Goal: Transaction & Acquisition: Book appointment/travel/reservation

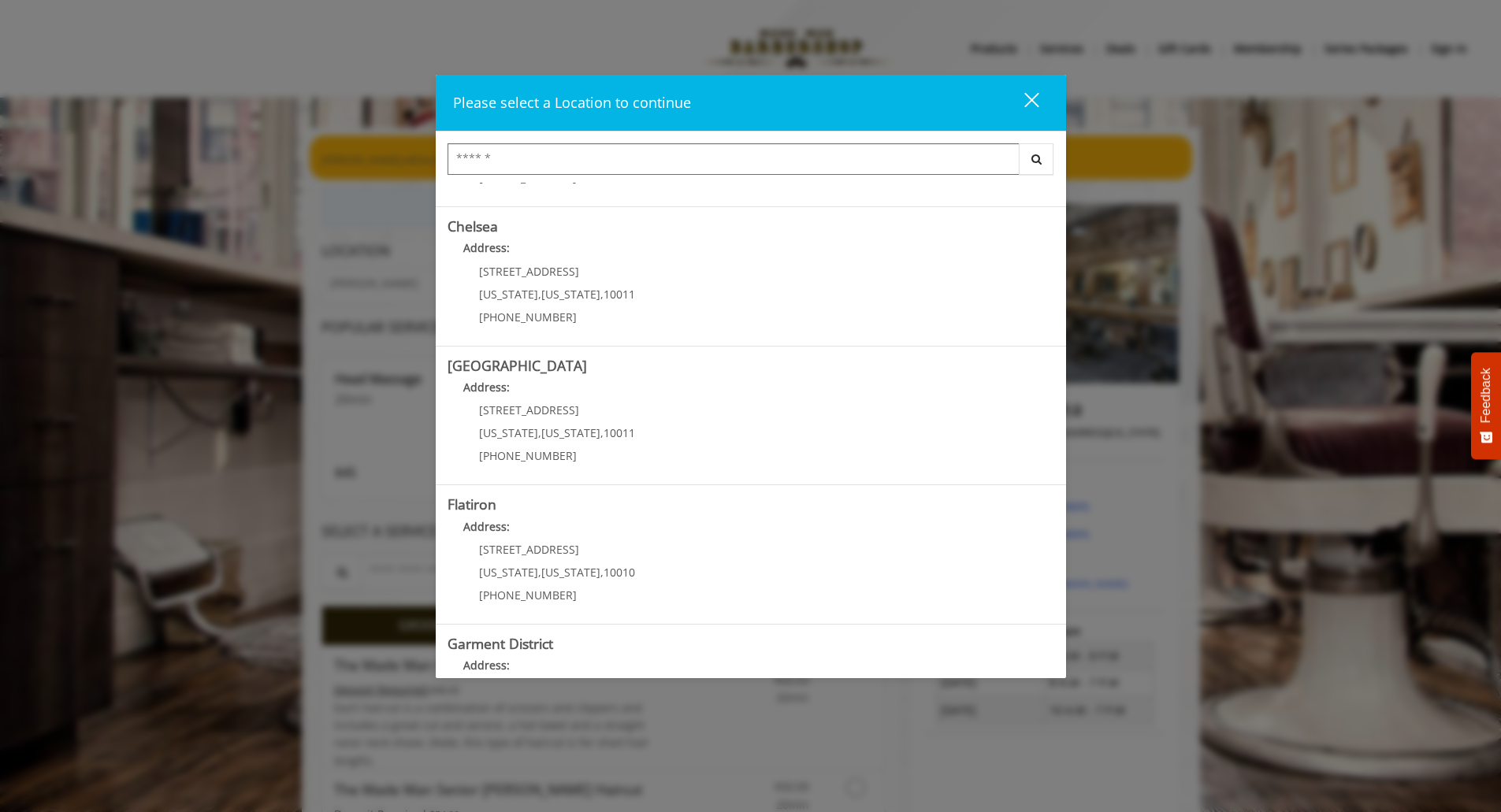
scroll to position [208, 0]
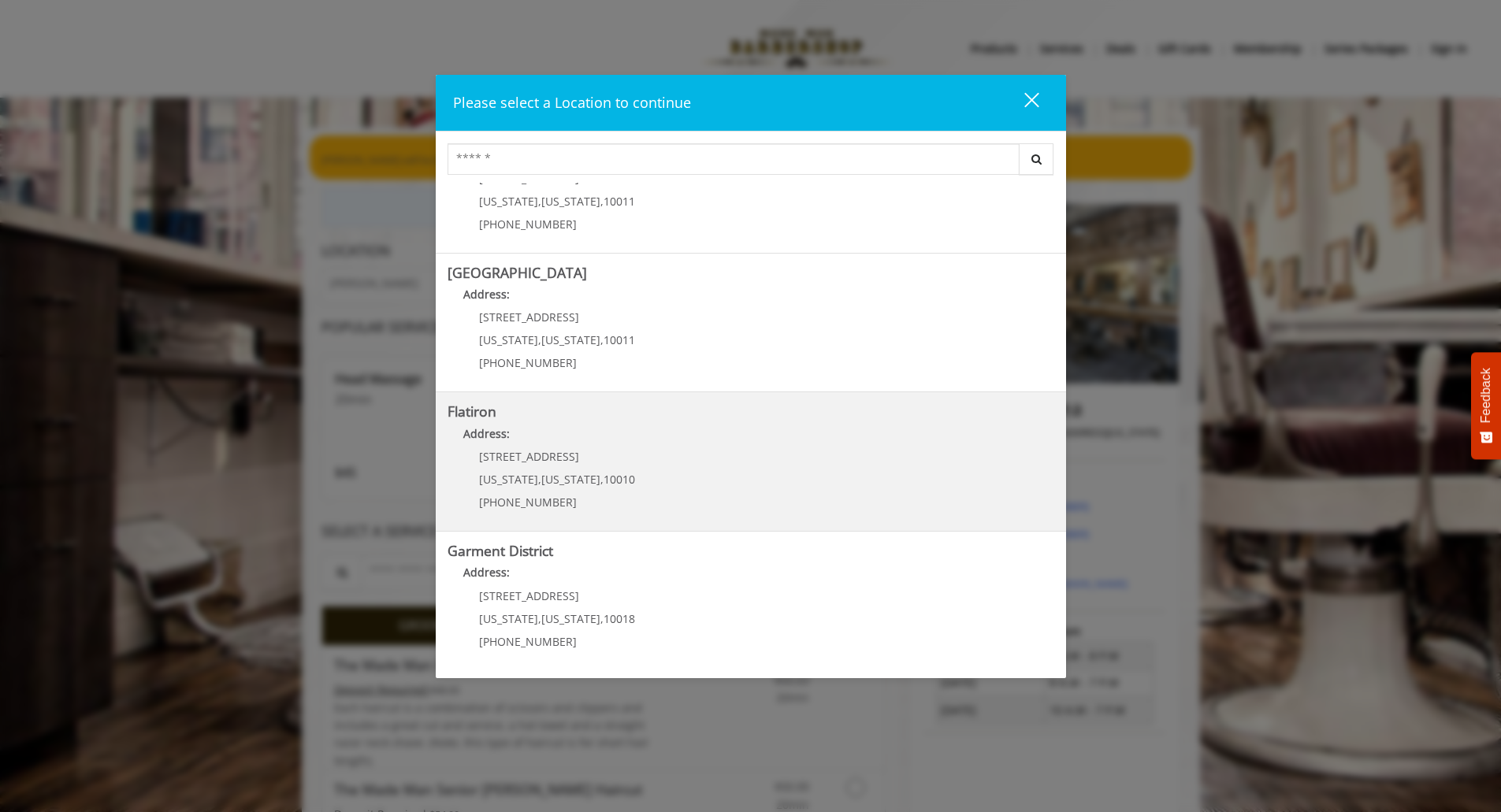
click at [524, 454] on span "[STREET_ADDRESS]" at bounding box center [530, 456] width 100 height 15
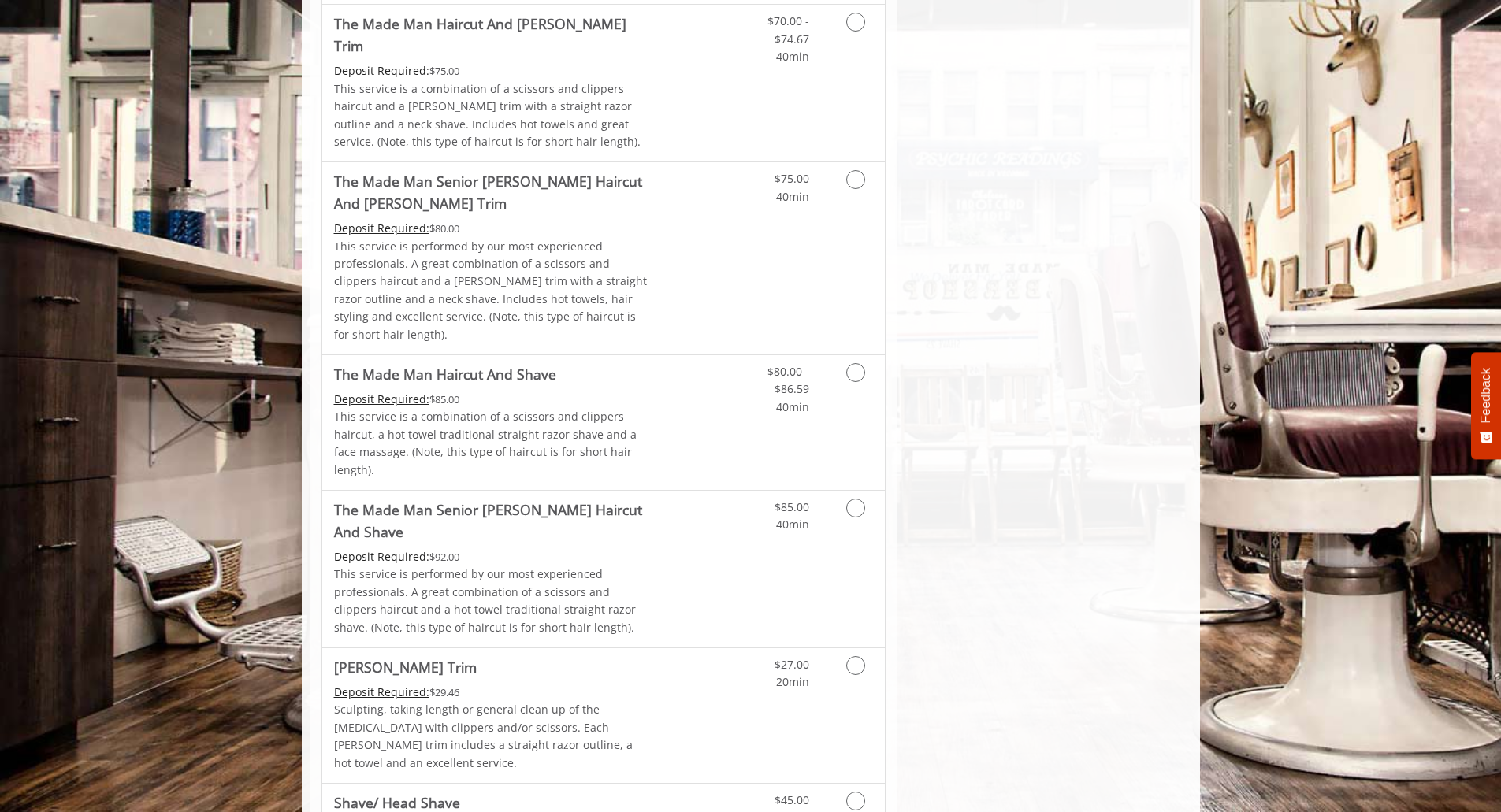
scroll to position [1204, 0]
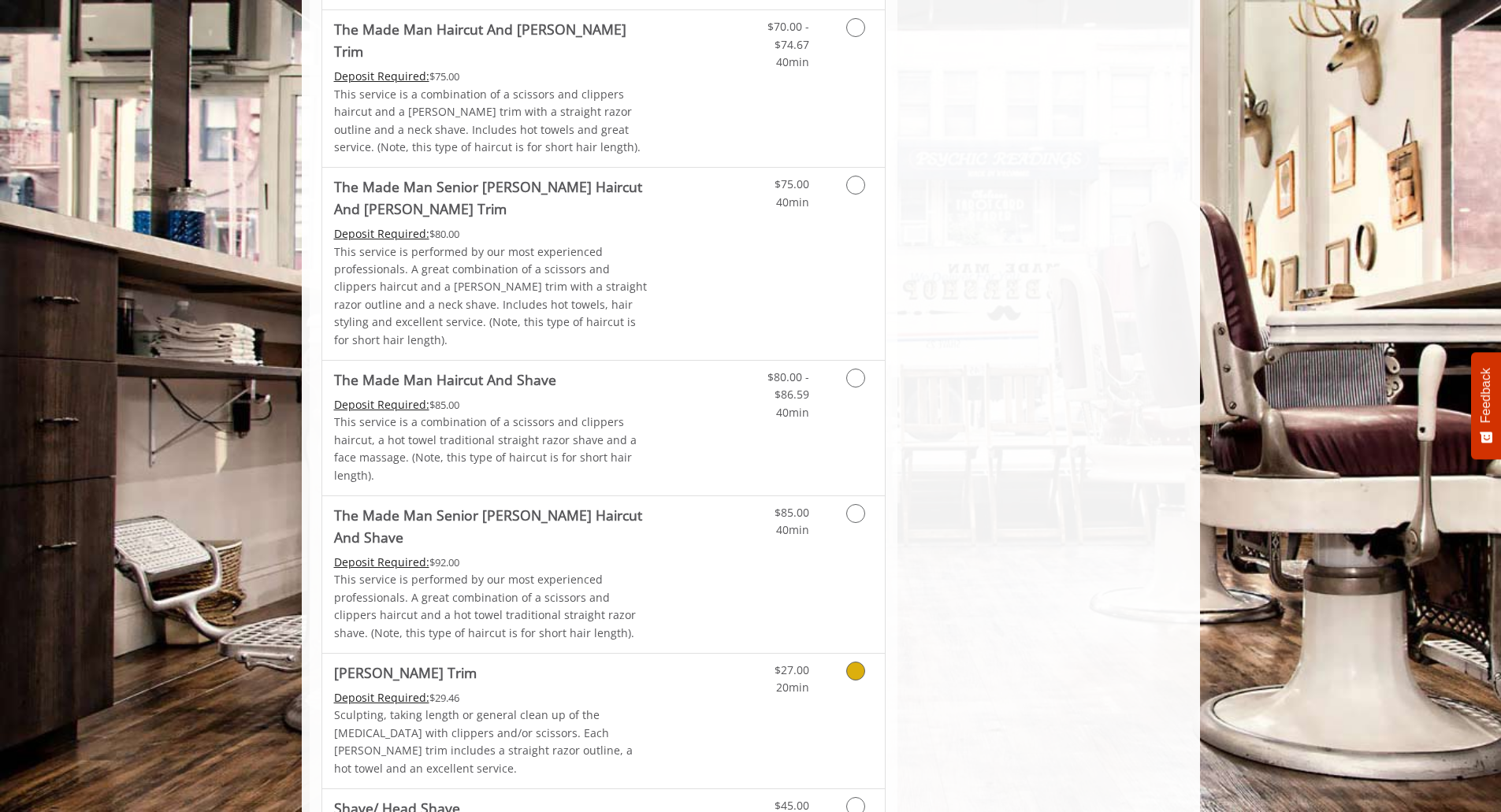
click at [856, 661] on icon "Grooming services" at bounding box center [856, 671] width 19 height 19
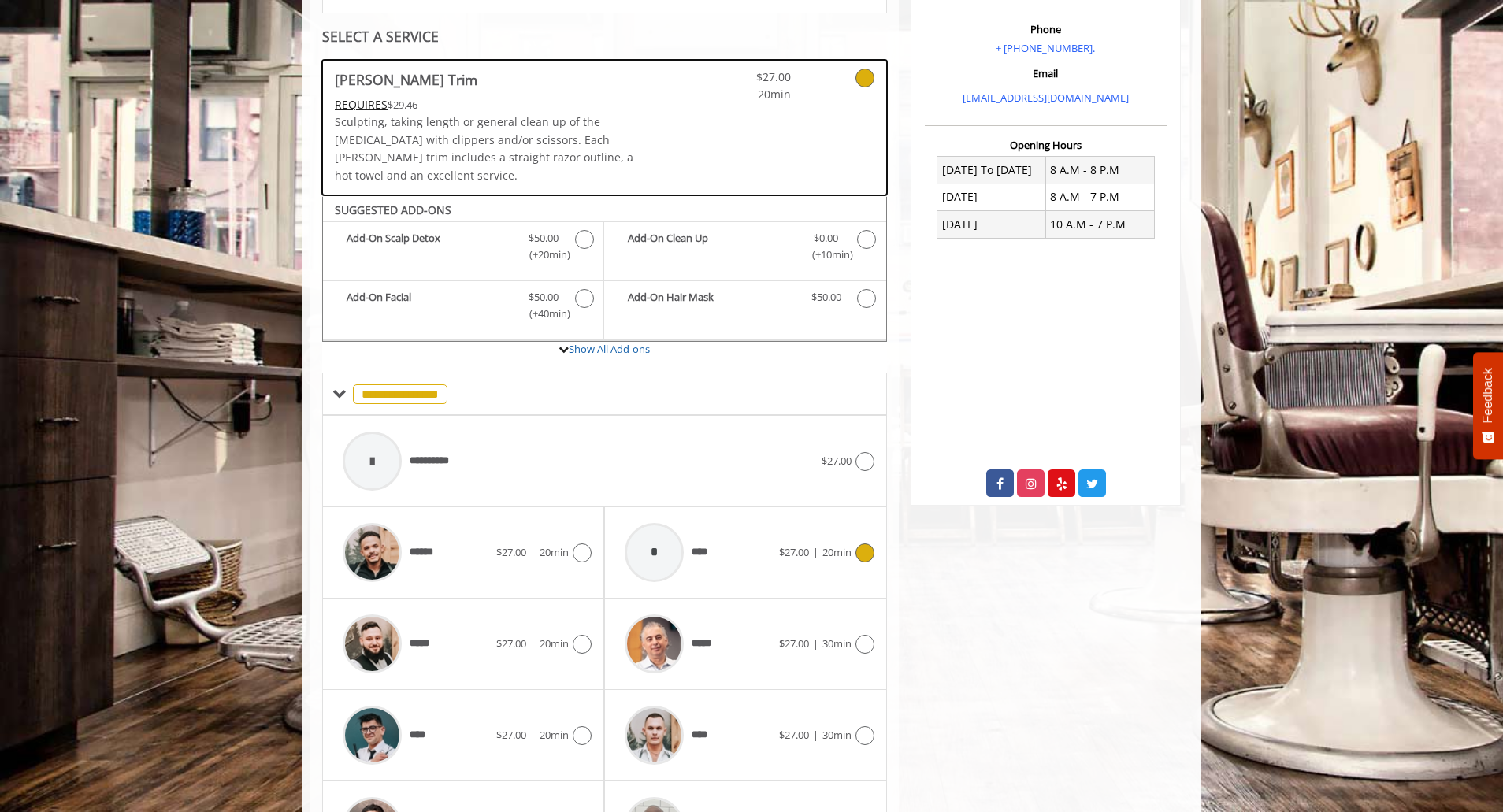
scroll to position [469, 0]
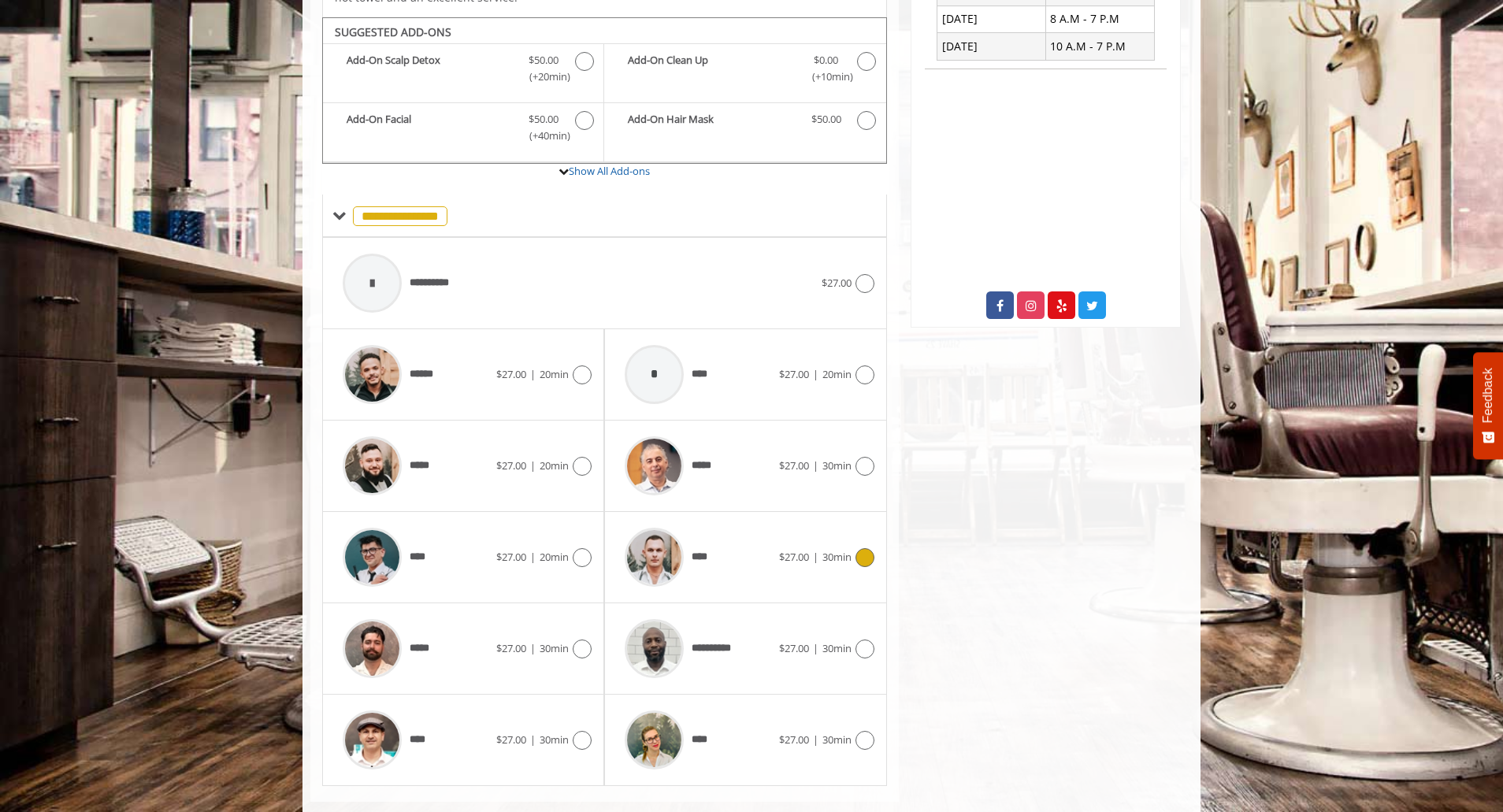
click at [868, 548] on icon at bounding box center [865, 558] width 19 height 19
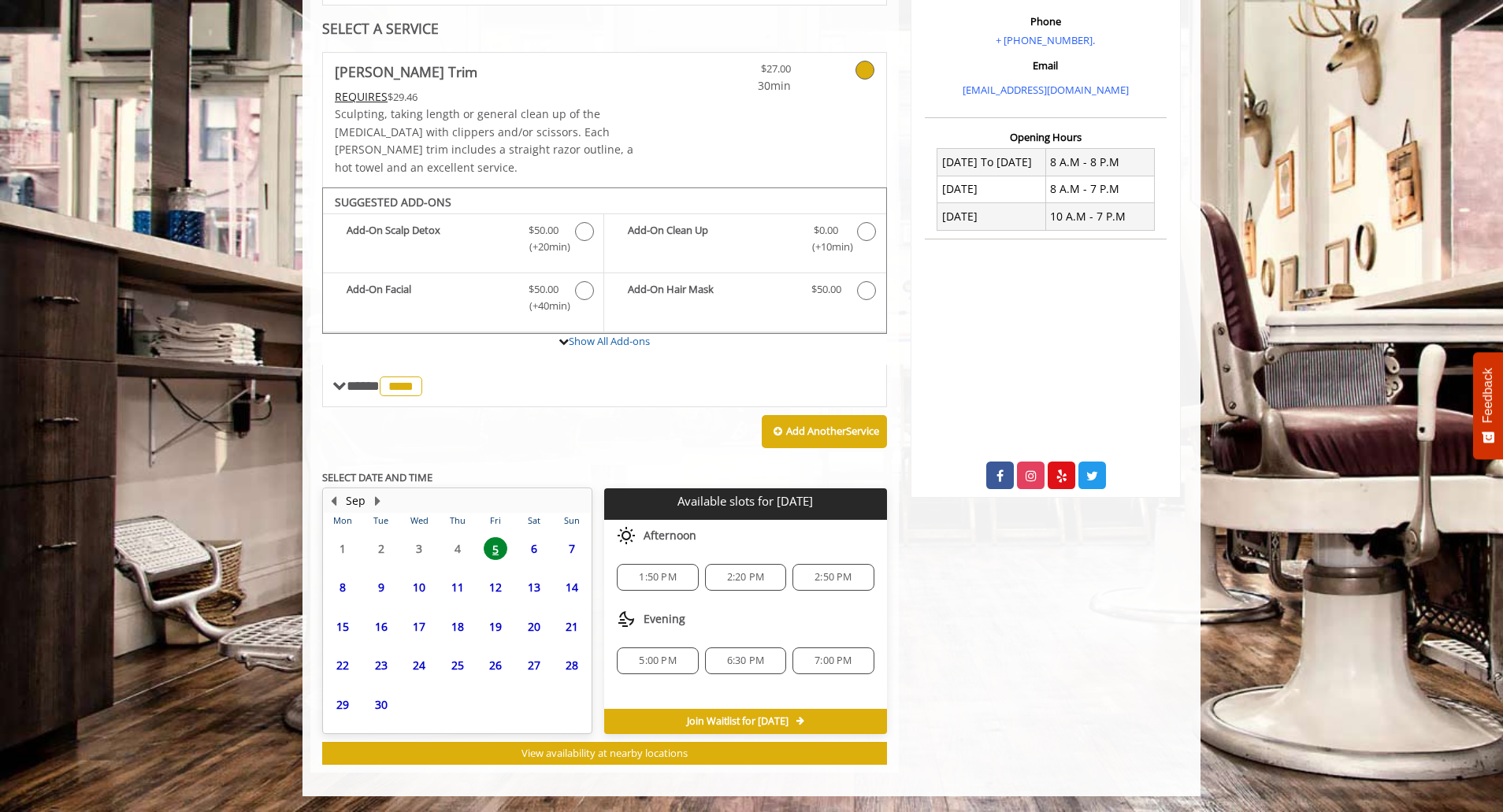
scroll to position [136, 0]
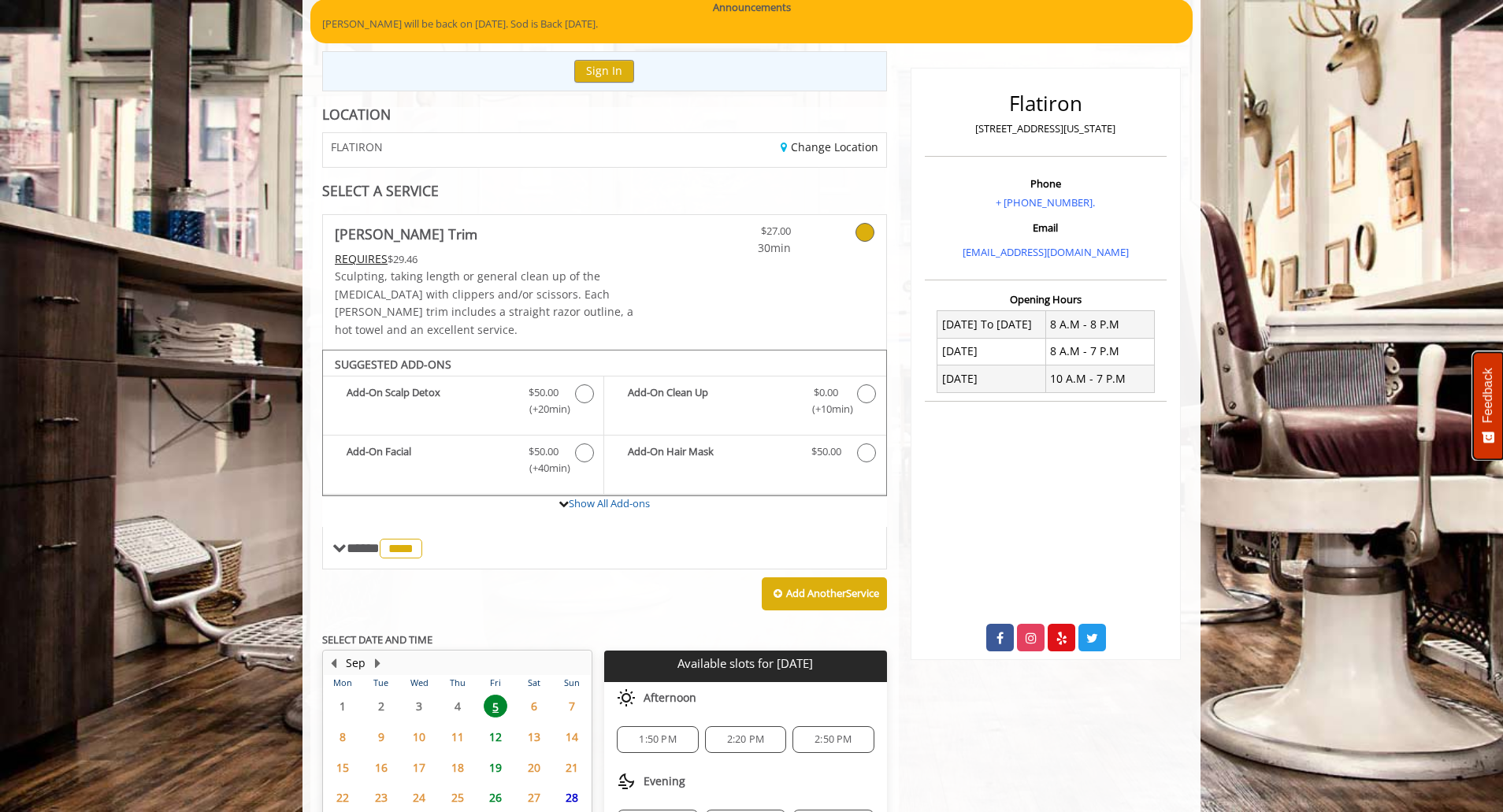
drag, startPoint x: 1502, startPoint y: 395, endPoint x: 1512, endPoint y: 448, distance: 53.9
click at [1503, 448] on html "**********" at bounding box center [751, 419] width 1503 height 1111
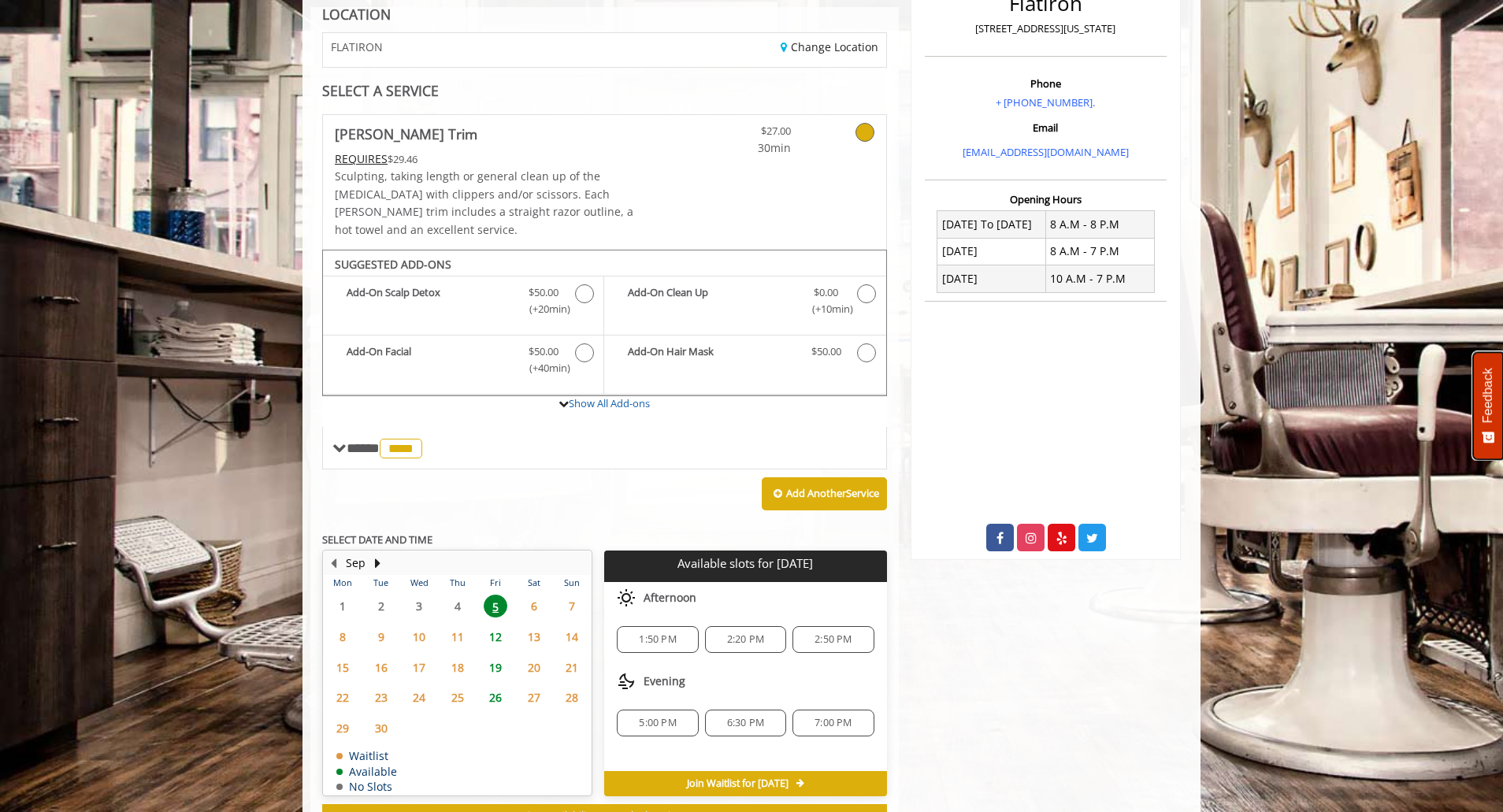
scroll to position [281, 0]
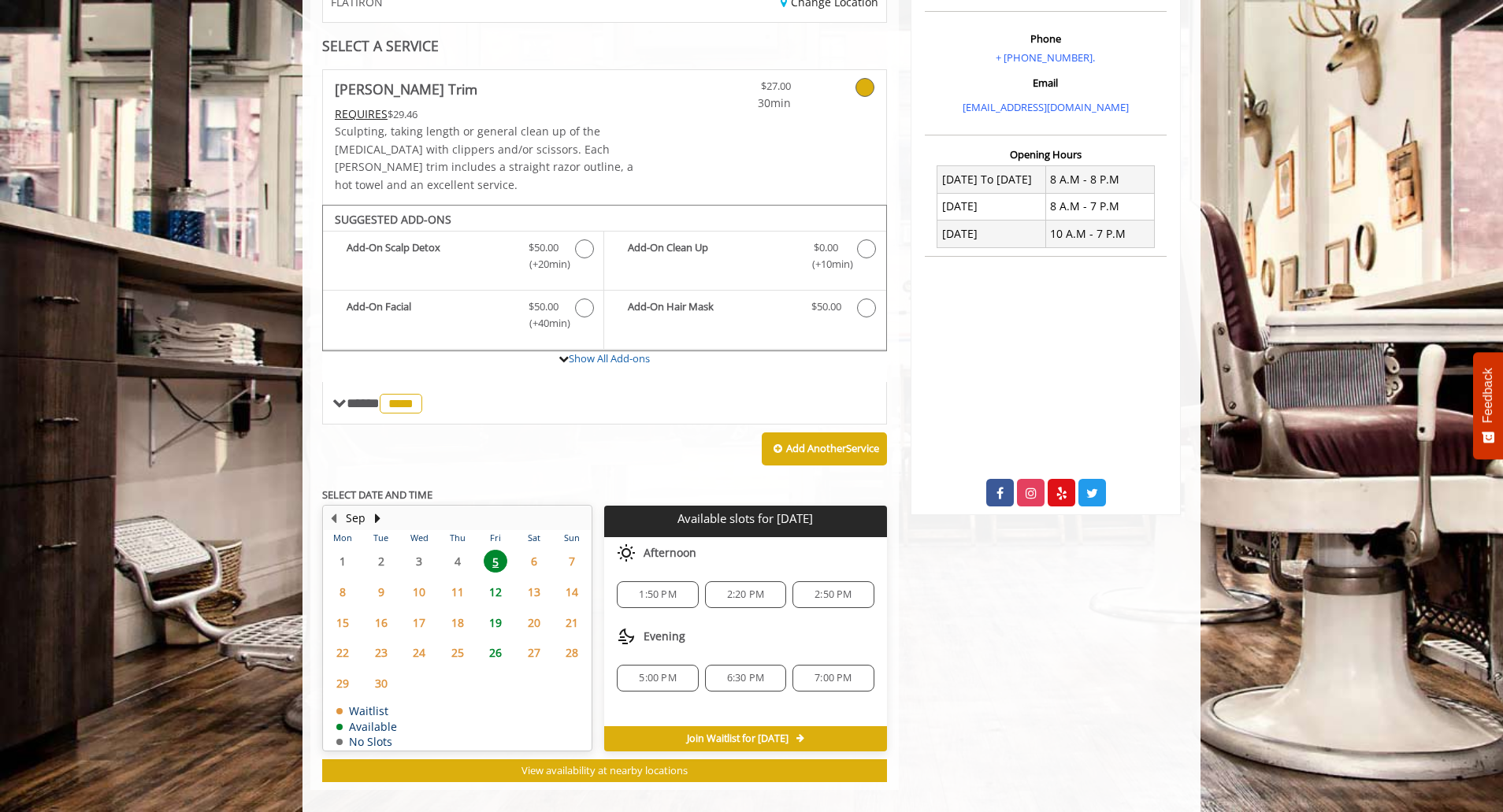
click at [832, 672] on span "7:00 PM" at bounding box center [833, 678] width 37 height 13
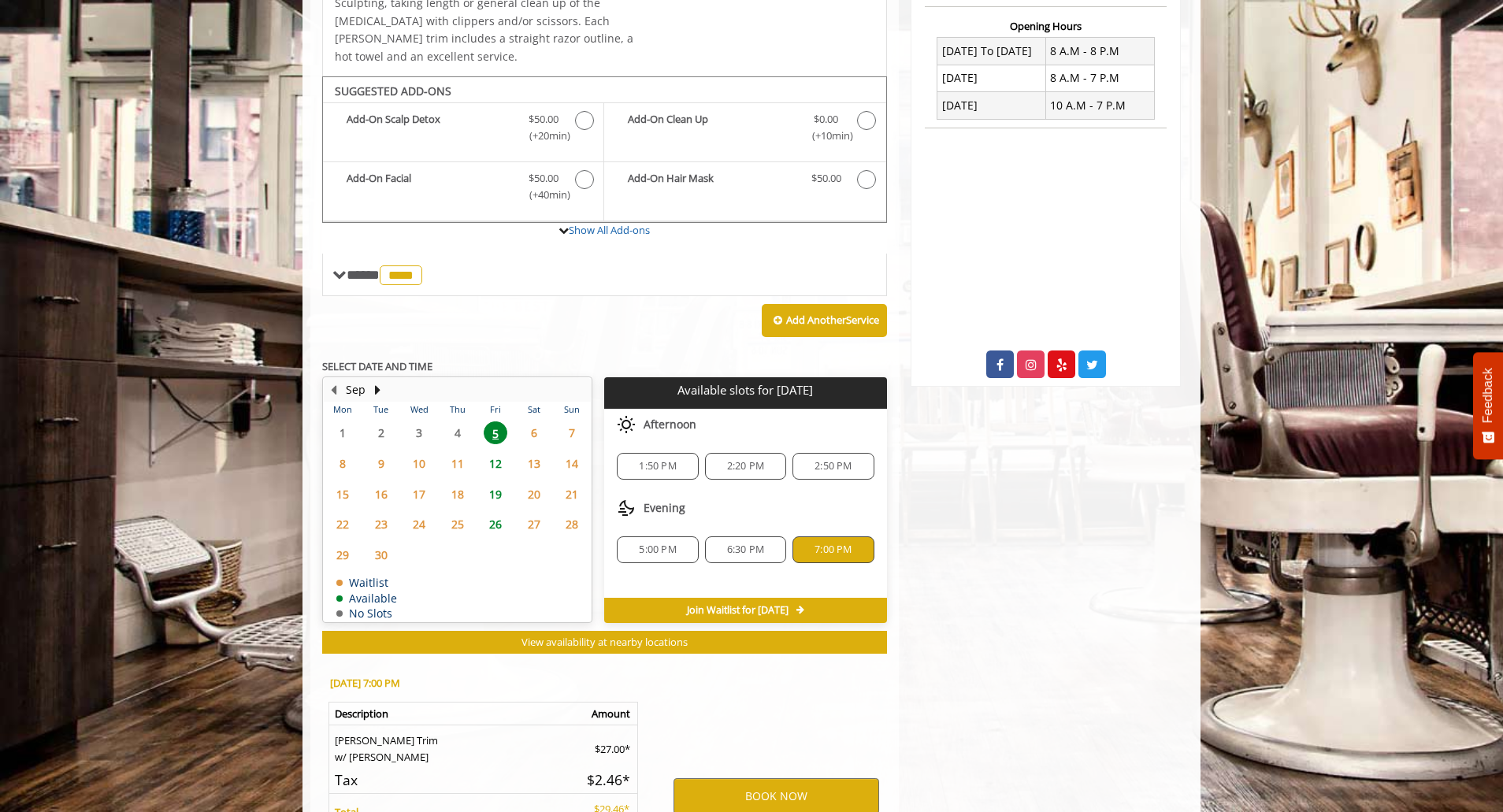
scroll to position [565, 0]
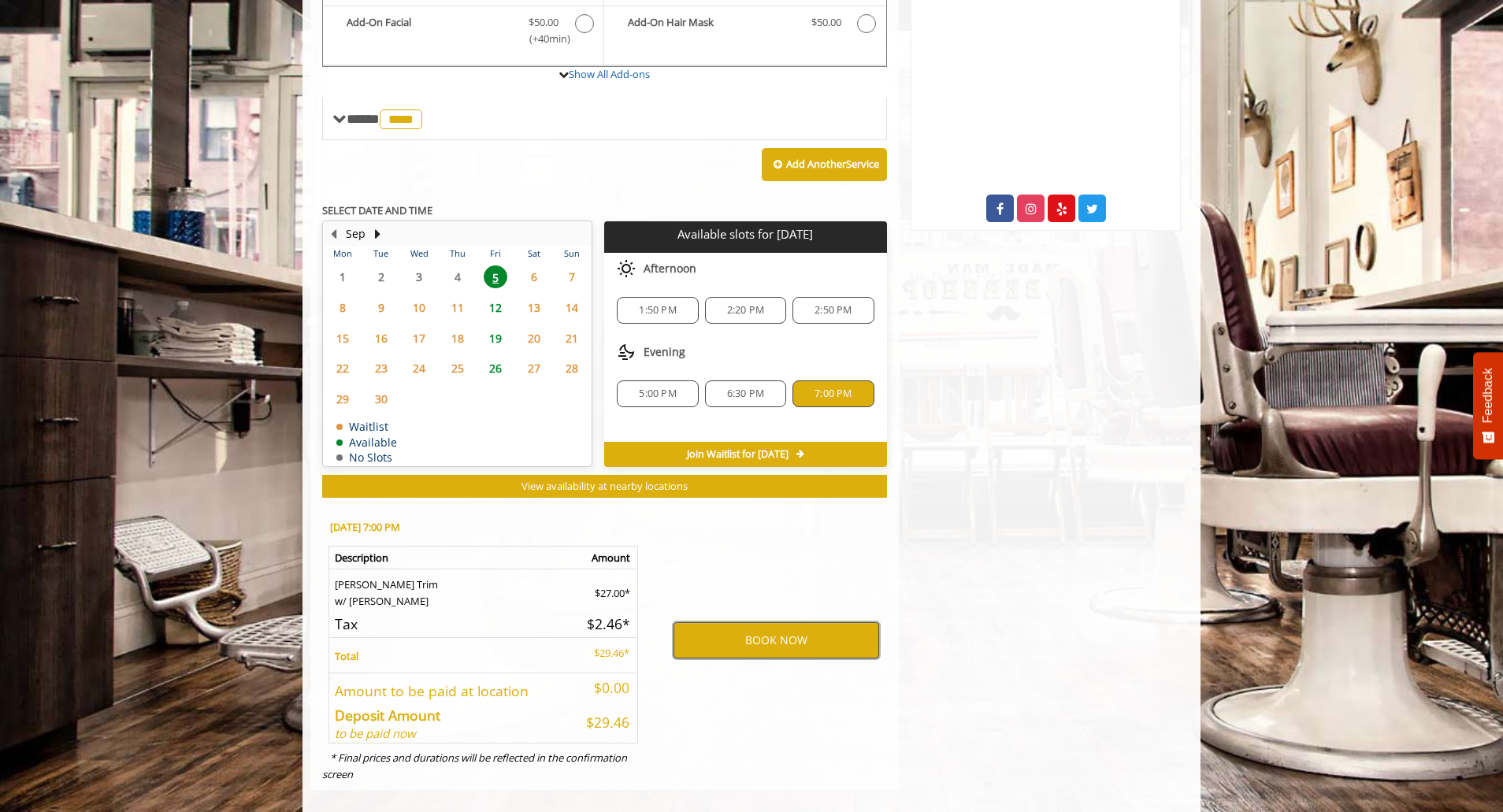
click at [782, 626] on button "BOOK NOW" at bounding box center [776, 640] width 205 height 37
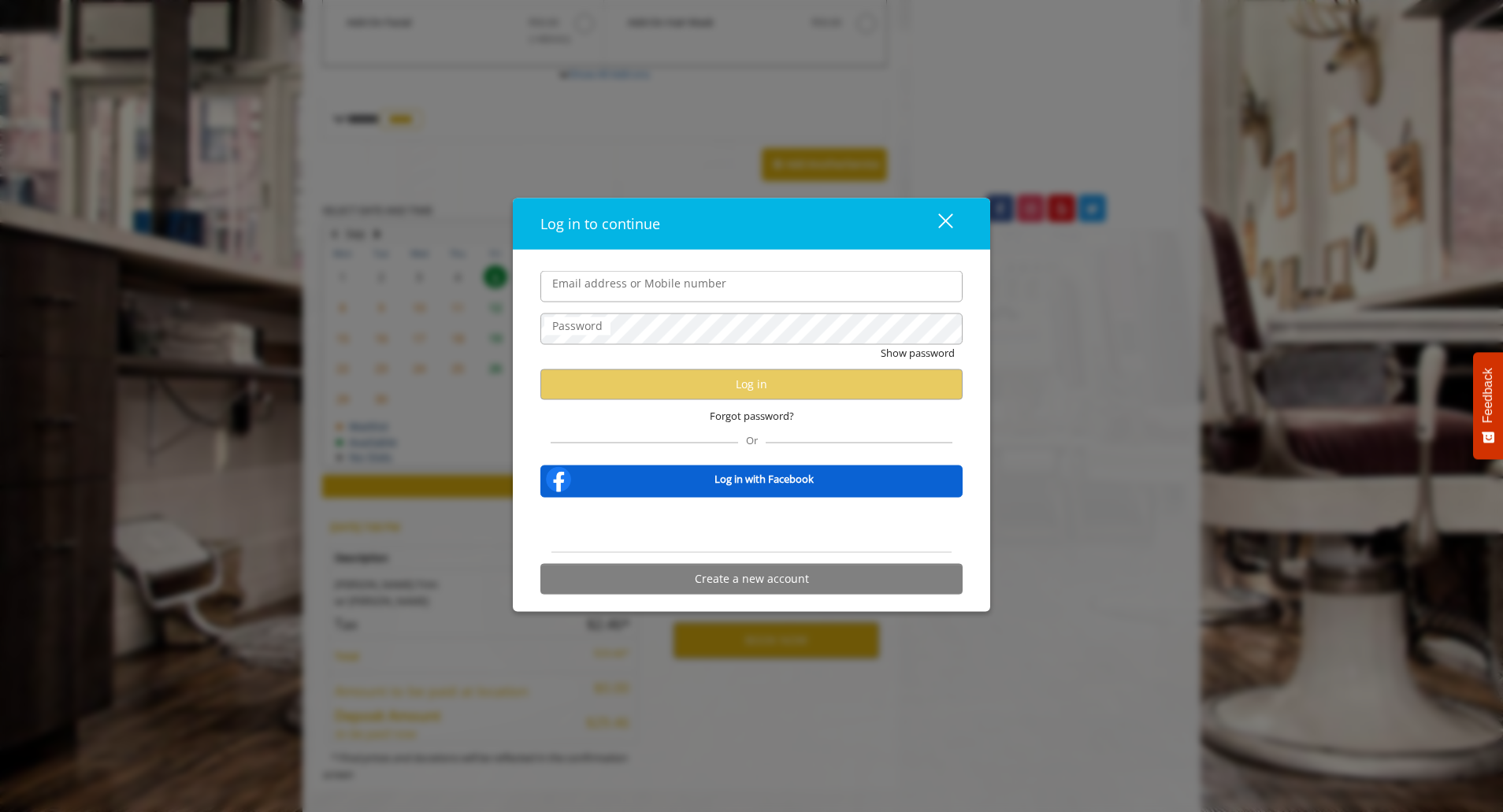
type input "**********"
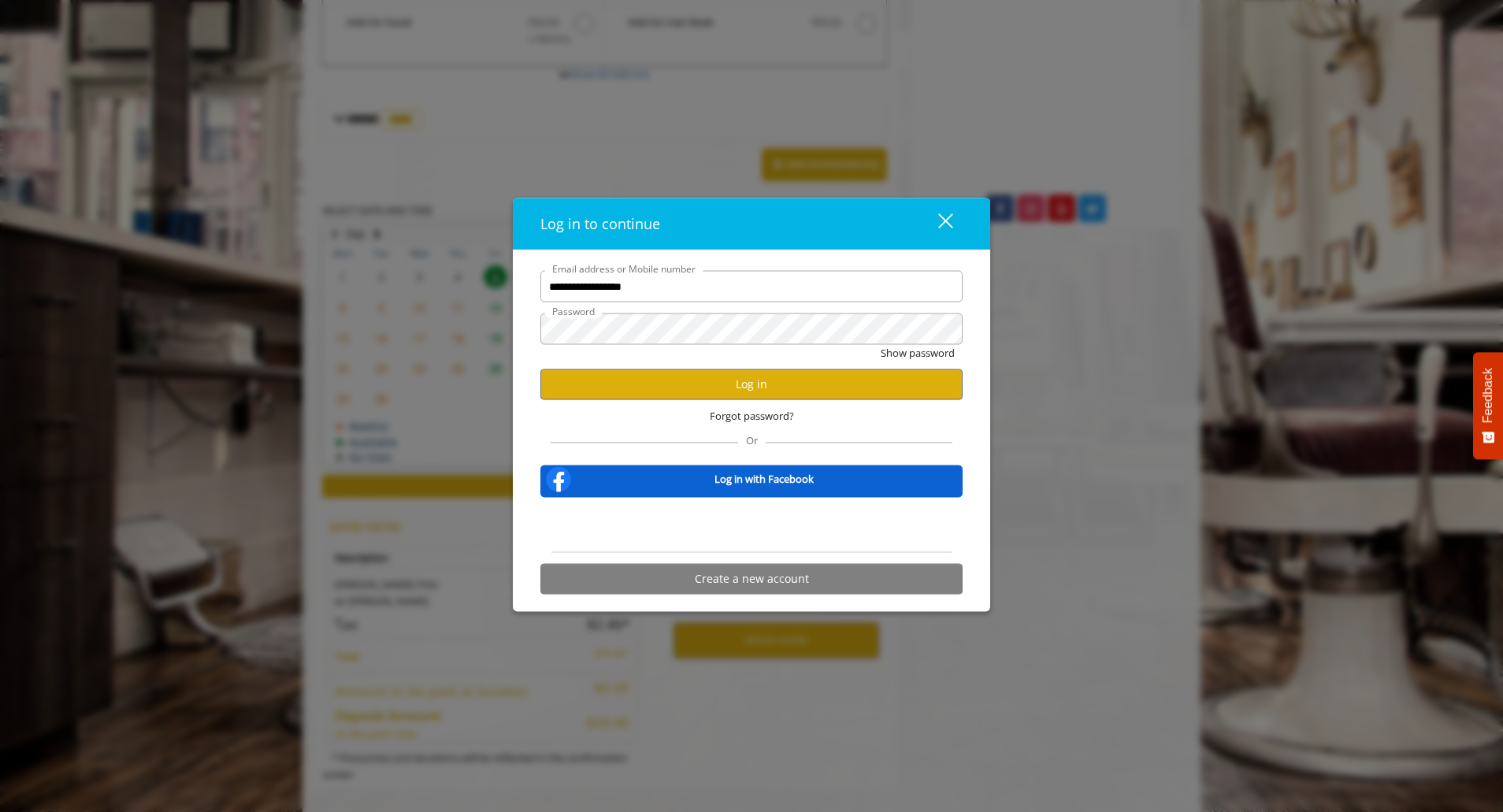
scroll to position [0, 0]
click at [753, 386] on button "Log in" at bounding box center [752, 384] width 422 height 31
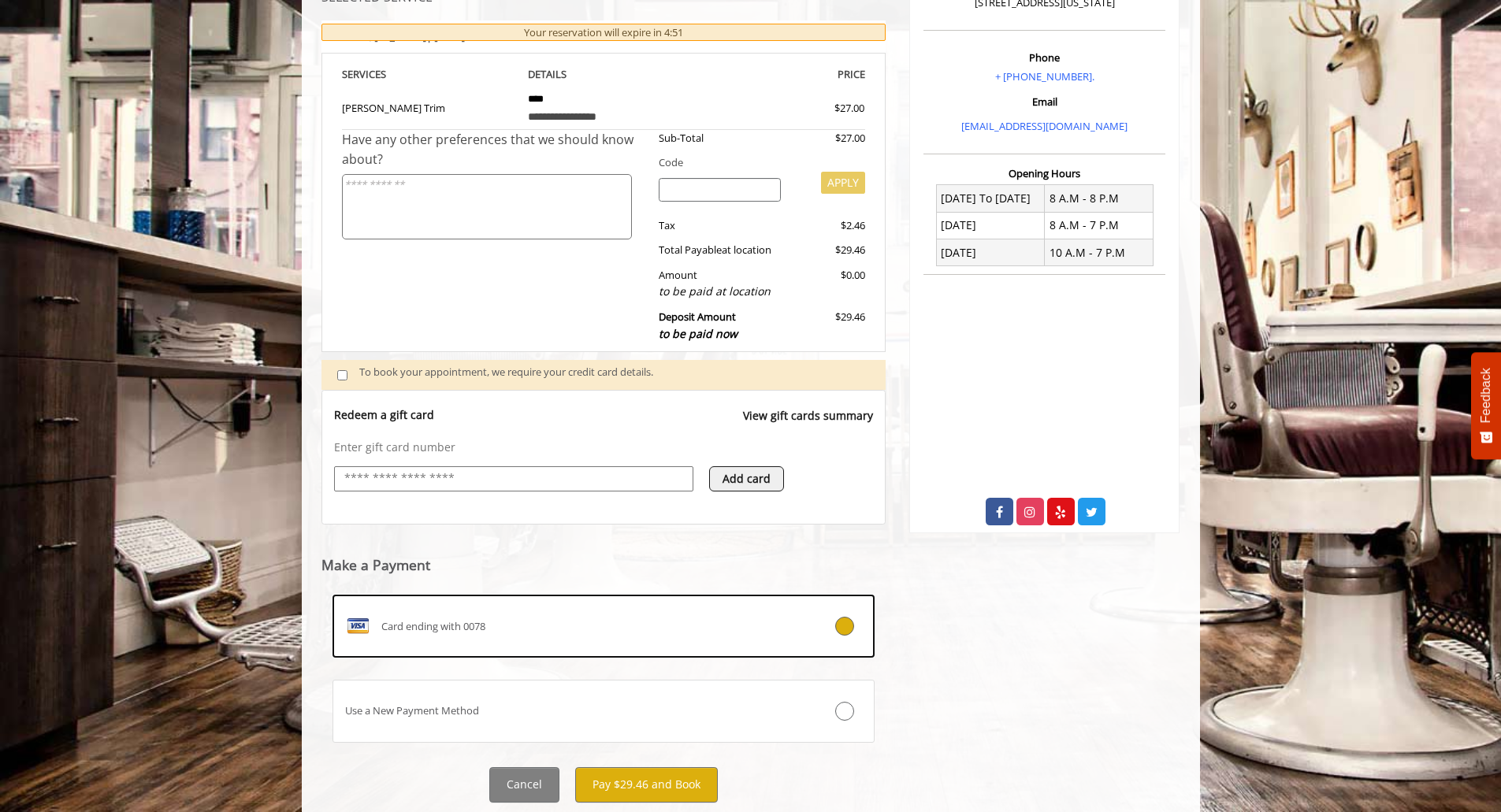
scroll to position [308, 0]
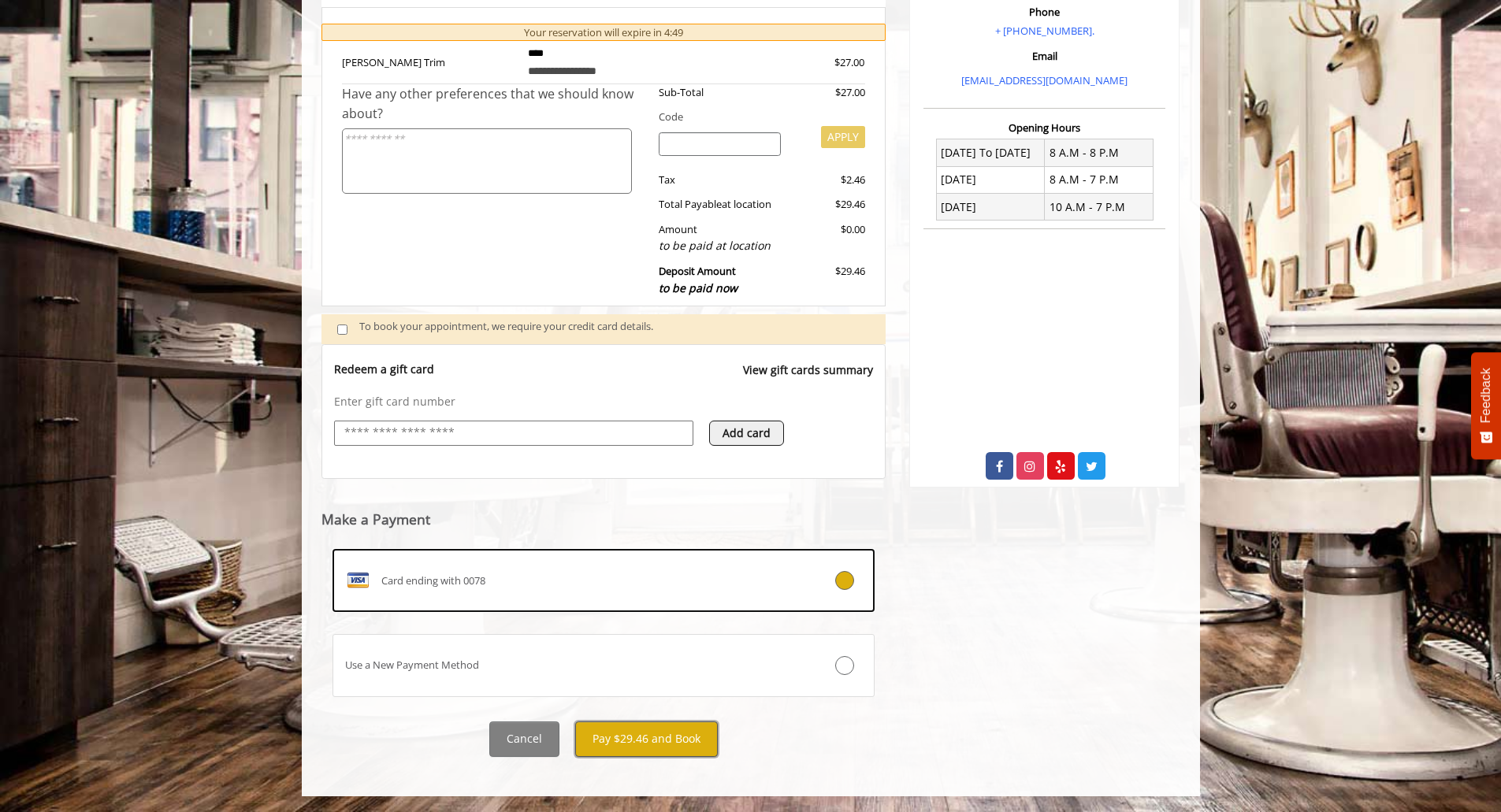
click at [638, 741] on button "Pay $29.46 and Book" at bounding box center [645, 740] width 142 height 36
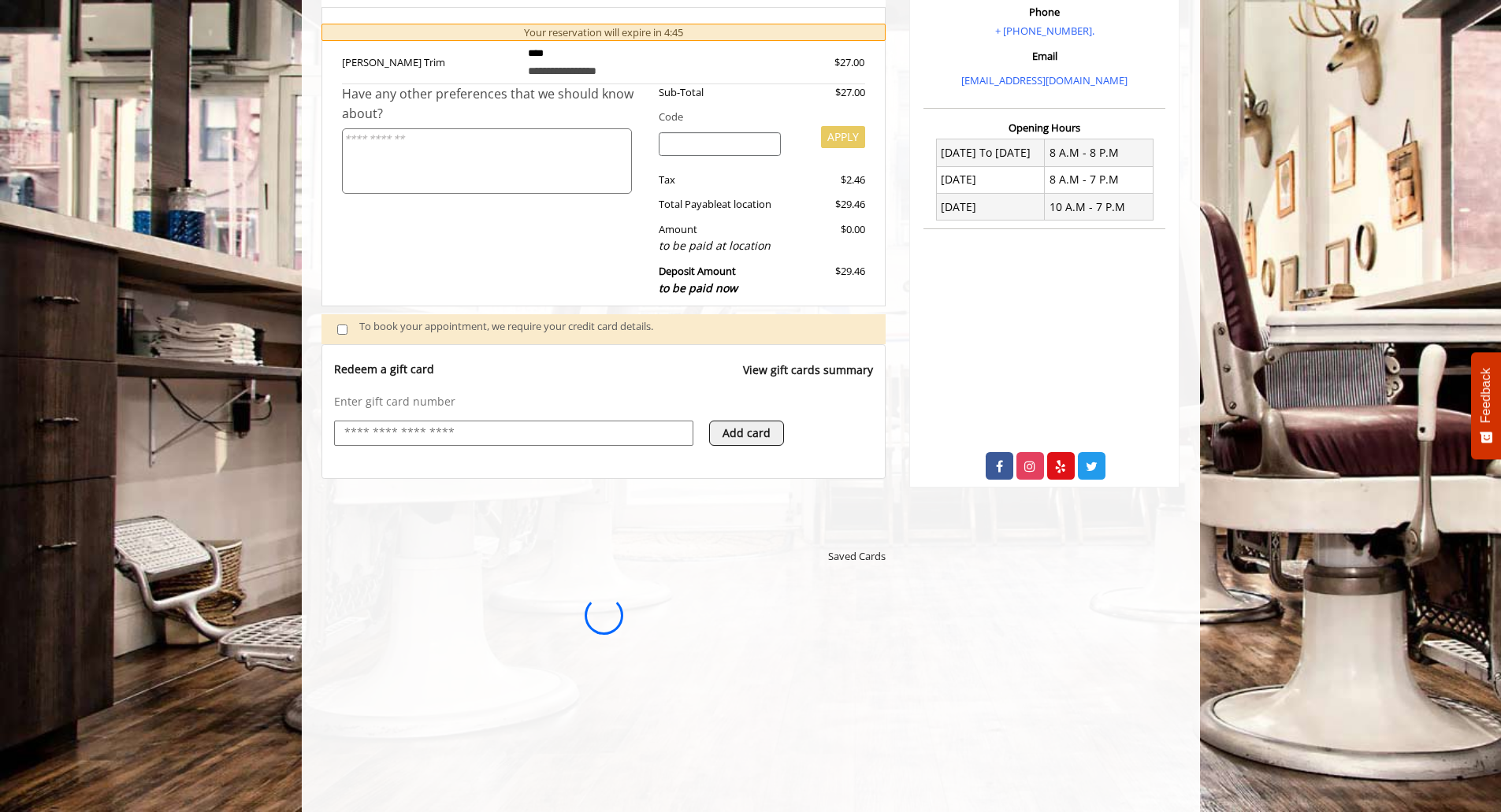
scroll to position [0, 0]
